Goal: Transaction & Acquisition: Subscribe to service/newsletter

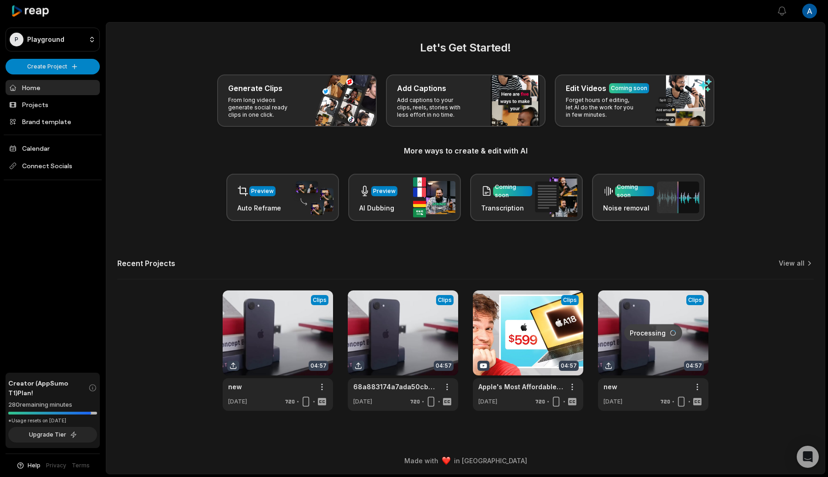
click at [813, 6] on html "P Playground Create Project Home Projects Brand template Calendar Connect Socia…" at bounding box center [414, 238] width 828 height 477
click at [748, 57] on div "Settings" at bounding box center [776, 56] width 95 height 15
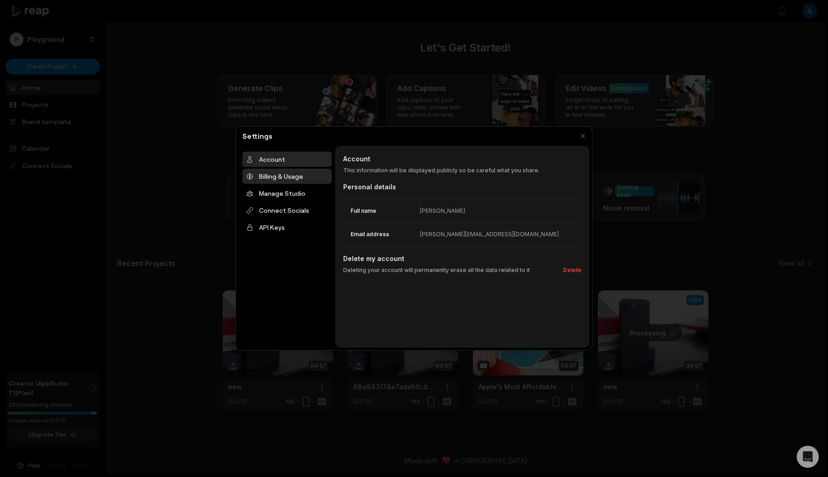
click at [293, 172] on div "Billing & Usage" at bounding box center [286, 176] width 89 height 15
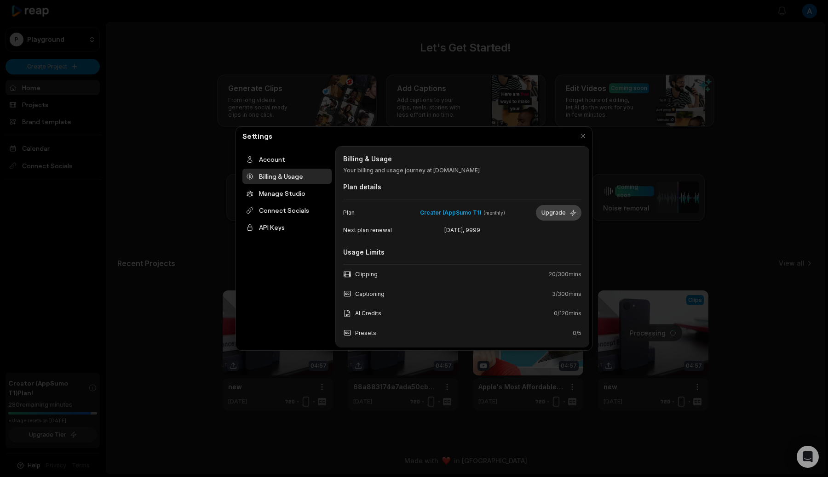
click at [558, 213] on button "Upgrade" at bounding box center [559, 213] width 46 height 16
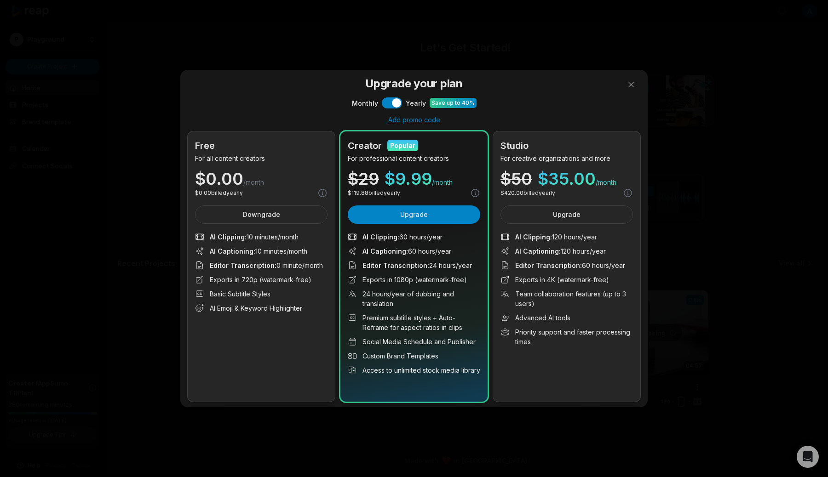
click at [387, 102] on div at bounding box center [414, 238] width 828 height 477
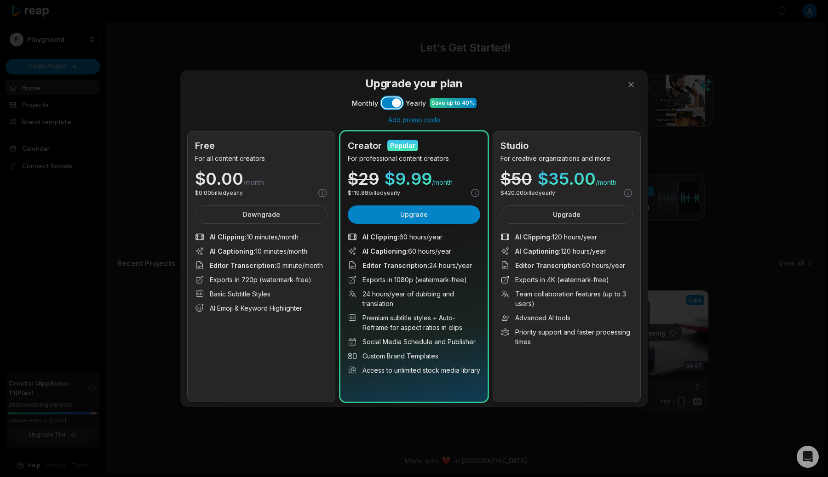
click at [387, 102] on button "Use setting" at bounding box center [392, 102] width 20 height 11
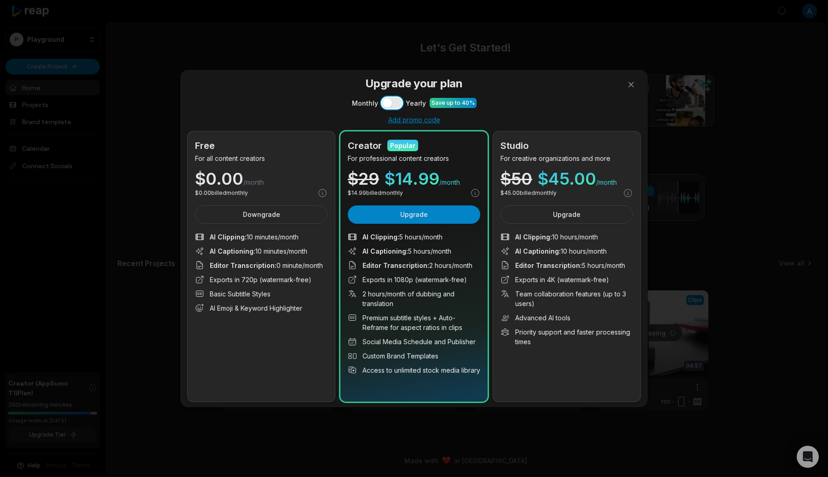
click at [387, 102] on button "Use setting" at bounding box center [392, 102] width 20 height 11
click at [415, 217] on button "Upgrade" at bounding box center [414, 215] width 132 height 18
